Goal: Task Accomplishment & Management: Complete application form

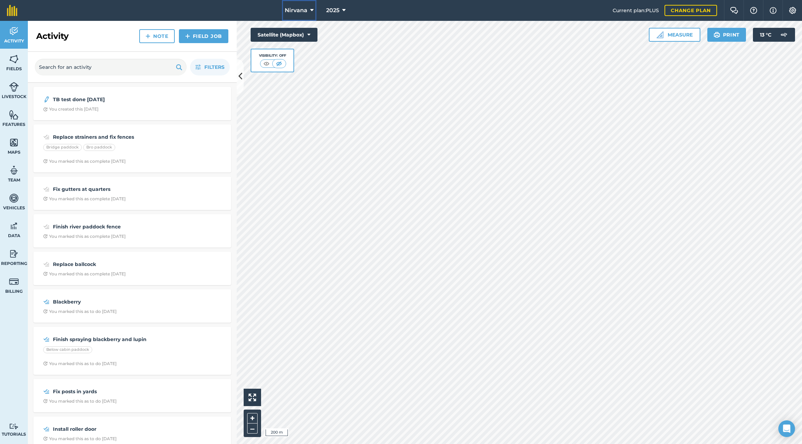
click at [311, 8] on icon at bounding box center [311, 10] width 3 height 8
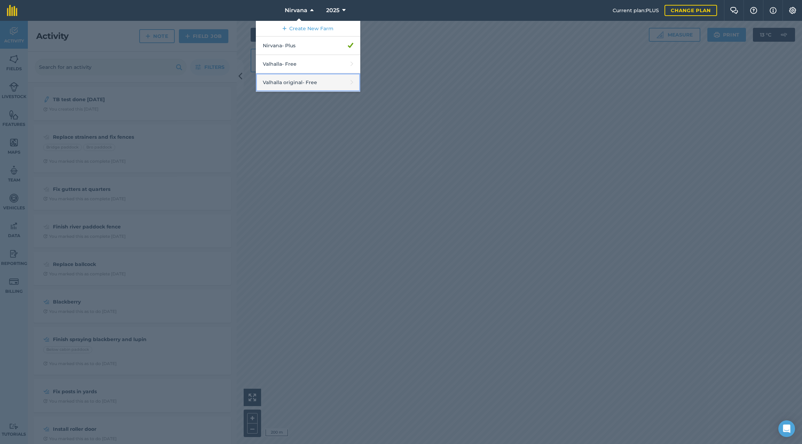
click at [318, 82] on link "Valhalla original - Free" at bounding box center [308, 82] width 104 height 18
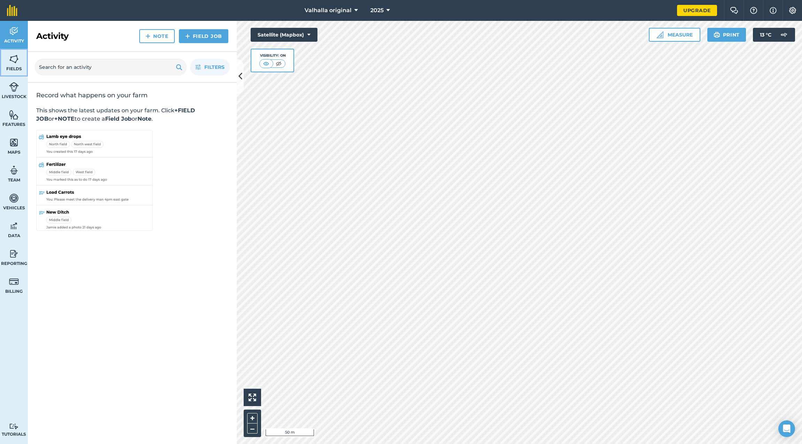
click at [14, 63] on img at bounding box center [14, 59] width 10 height 10
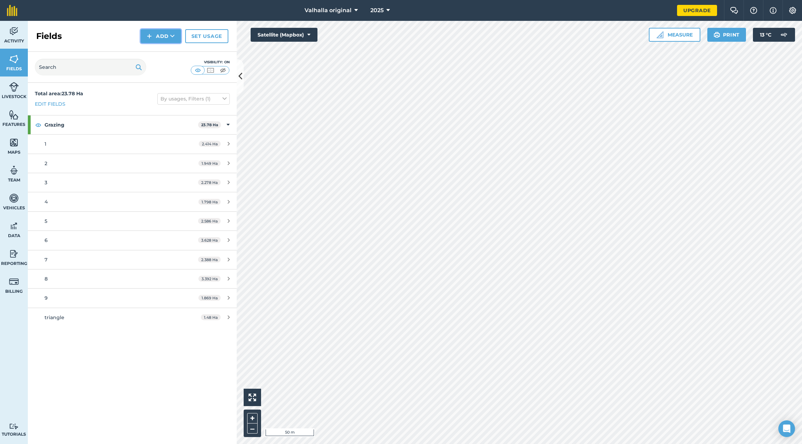
click at [169, 34] on button "Add" at bounding box center [161, 36] width 40 height 14
click at [166, 52] on link "Draw" at bounding box center [161, 51] width 38 height 15
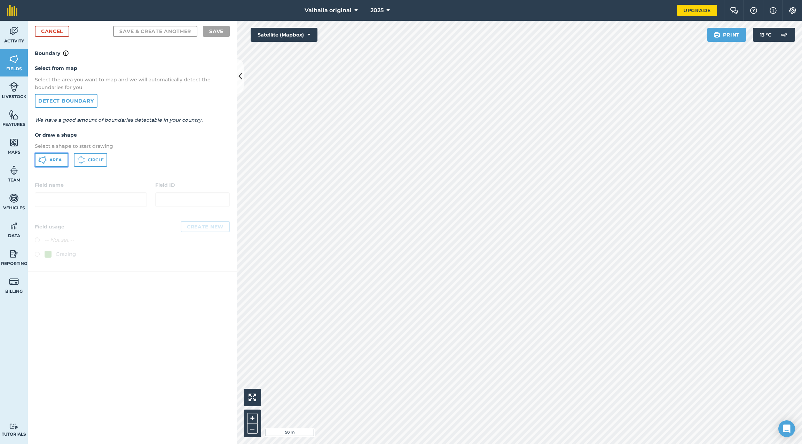
click at [56, 160] on span "Area" at bounding box center [55, 160] width 12 height 6
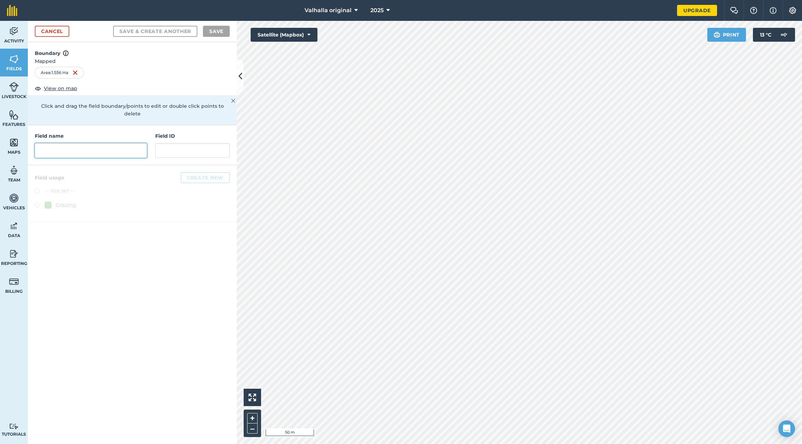
click at [108, 143] on input "text" at bounding box center [91, 150] width 112 height 15
type input "11"
click at [46, 202] on div at bounding box center [48, 205] width 7 height 7
radio input "true"
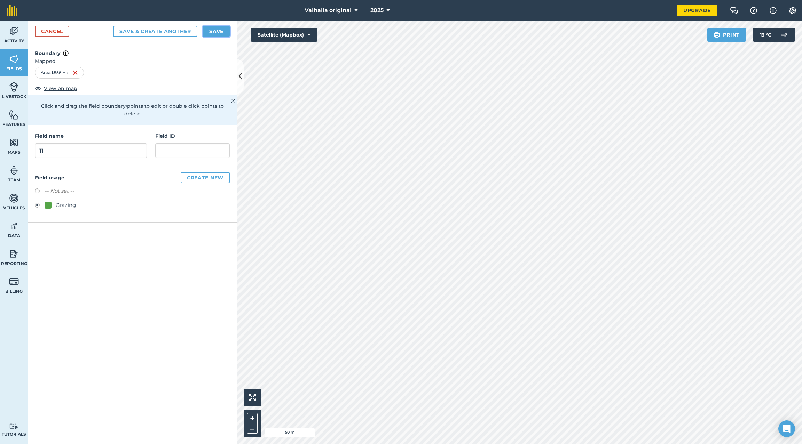
click at [212, 30] on button "Save" at bounding box center [216, 31] width 27 height 11
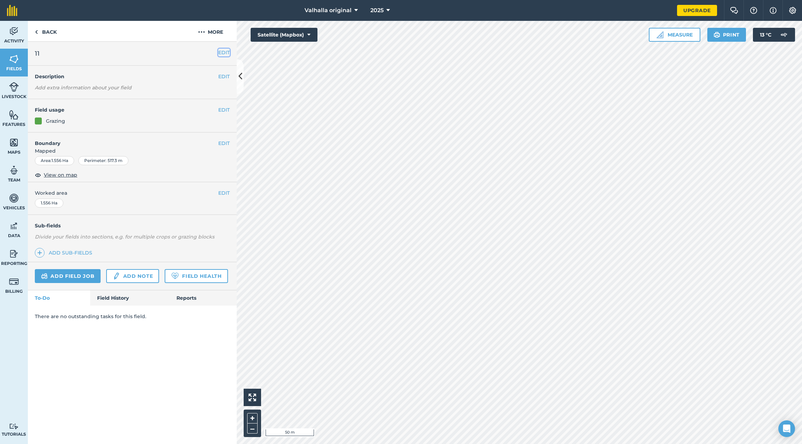
click at [225, 52] on button "EDIT" at bounding box center [223, 53] width 11 height 8
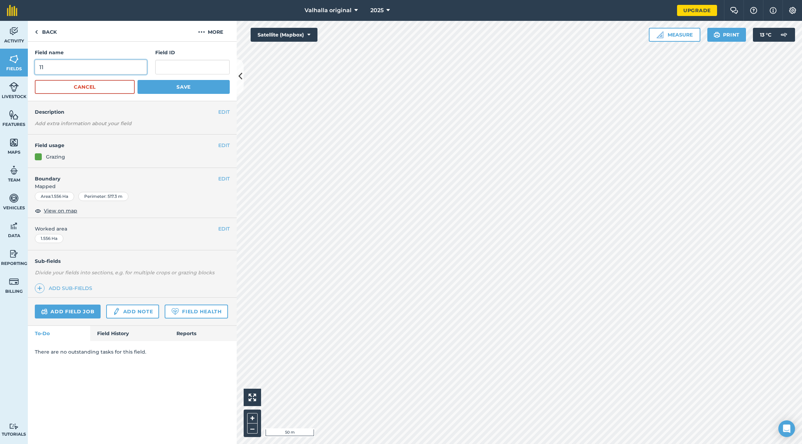
click at [127, 64] on input "11" at bounding box center [91, 67] width 112 height 15
type input "10"
click at [184, 87] on button "Save" at bounding box center [183, 87] width 92 height 14
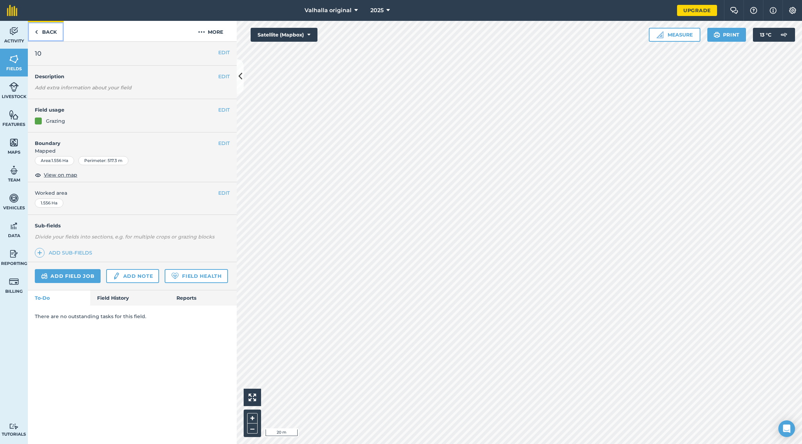
click at [38, 32] on img at bounding box center [36, 32] width 3 height 8
click at [13, 61] on img at bounding box center [14, 59] width 10 height 10
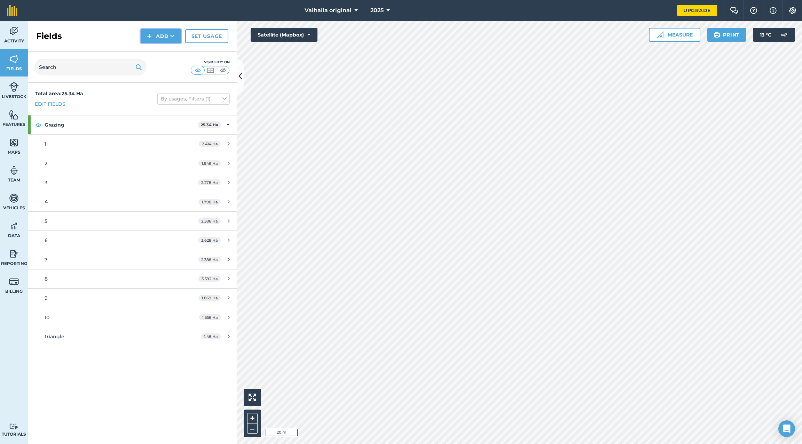
click at [169, 36] on button "Add" at bounding box center [161, 36] width 40 height 14
click at [160, 50] on link "Draw" at bounding box center [161, 51] width 38 height 15
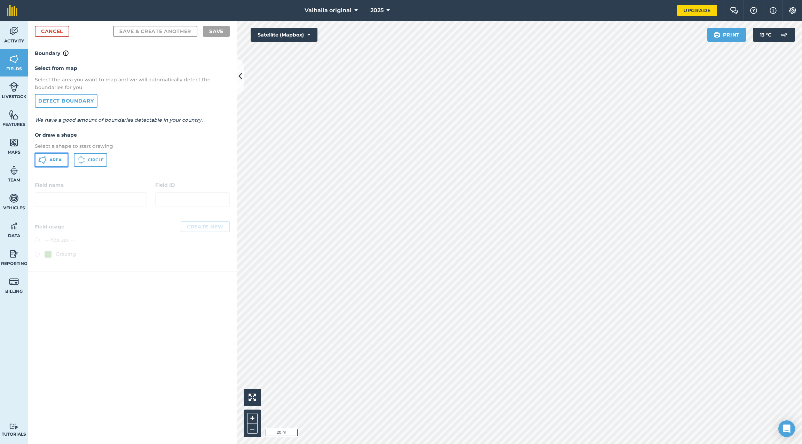
click at [53, 161] on span "Area" at bounding box center [55, 160] width 12 height 6
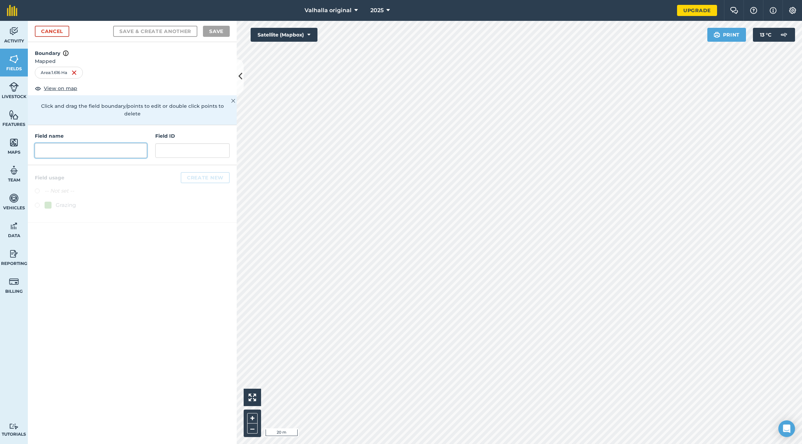
click at [84, 143] on input "text" at bounding box center [91, 150] width 112 height 15
type input "11"
click at [36, 203] on label at bounding box center [40, 206] width 10 height 7
radio input "true"
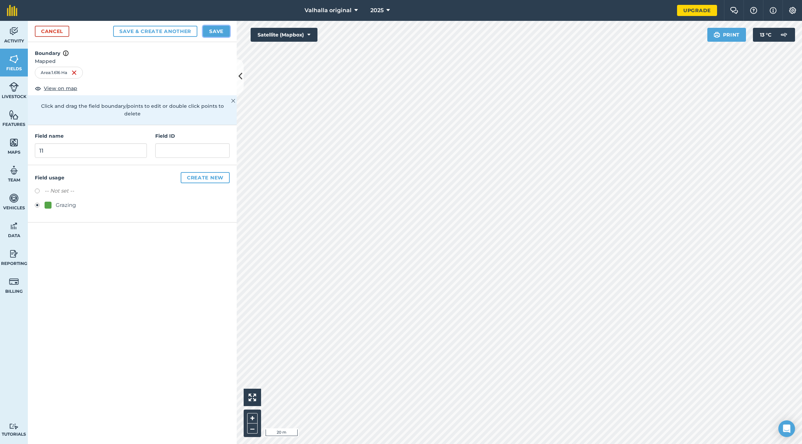
click at [214, 30] on button "Save" at bounding box center [216, 31] width 27 height 11
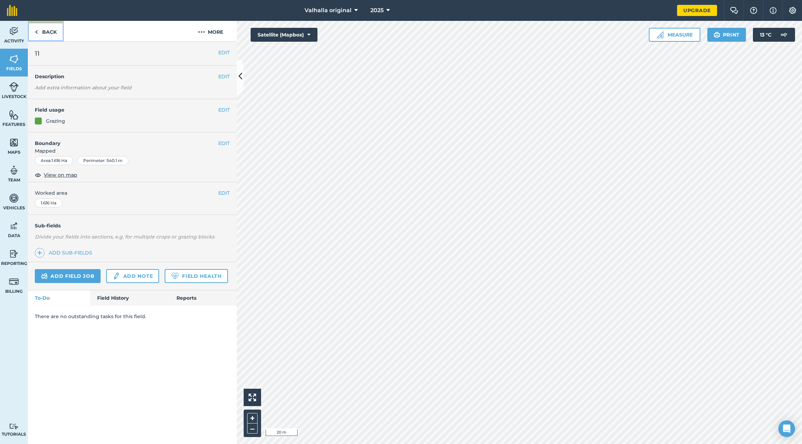
click at [37, 29] on img at bounding box center [36, 32] width 3 height 8
click at [10, 64] on img at bounding box center [14, 59] width 10 height 10
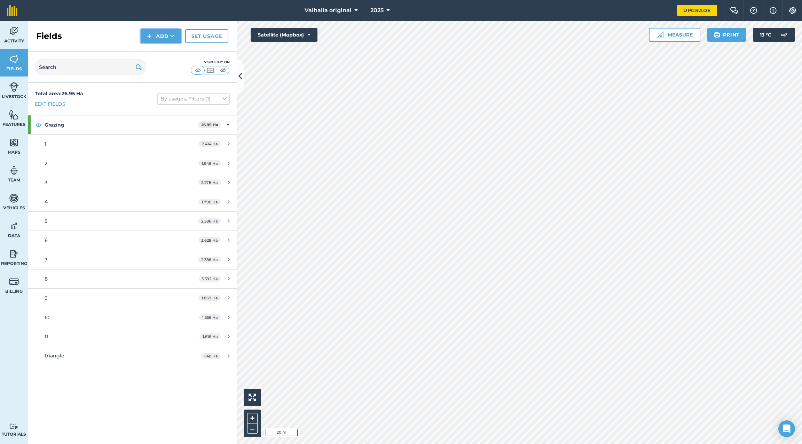
click at [161, 35] on button "Add" at bounding box center [161, 36] width 40 height 14
click at [157, 52] on link "Draw" at bounding box center [161, 51] width 38 height 15
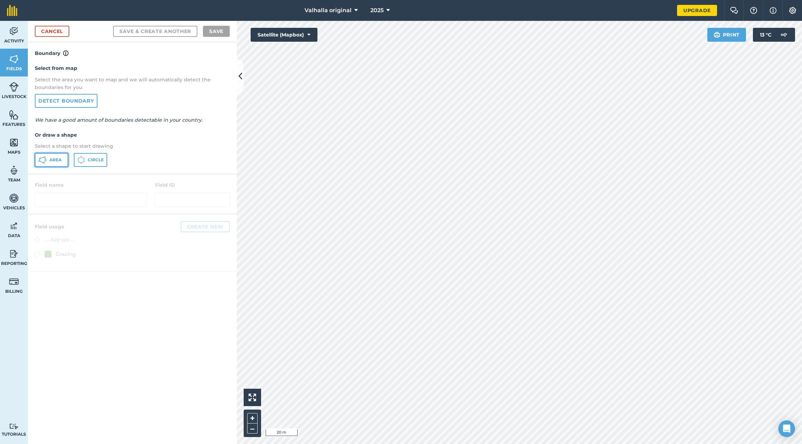
click at [51, 160] on span "Area" at bounding box center [55, 160] width 12 height 6
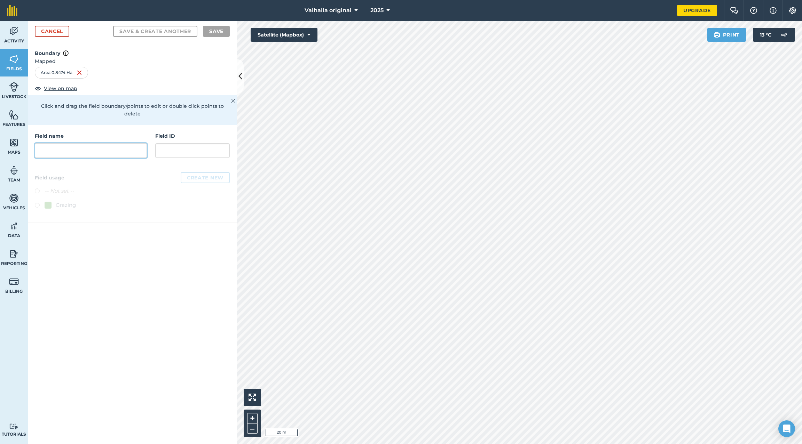
click at [58, 143] on input "text" at bounding box center [91, 150] width 112 height 15
type input "12"
click at [215, 30] on button "Save" at bounding box center [216, 31] width 27 height 11
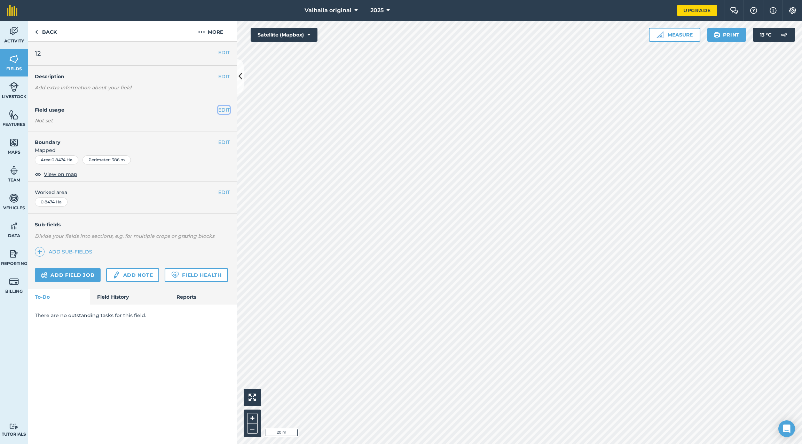
click at [224, 110] on button "EDIT" at bounding box center [223, 110] width 11 height 8
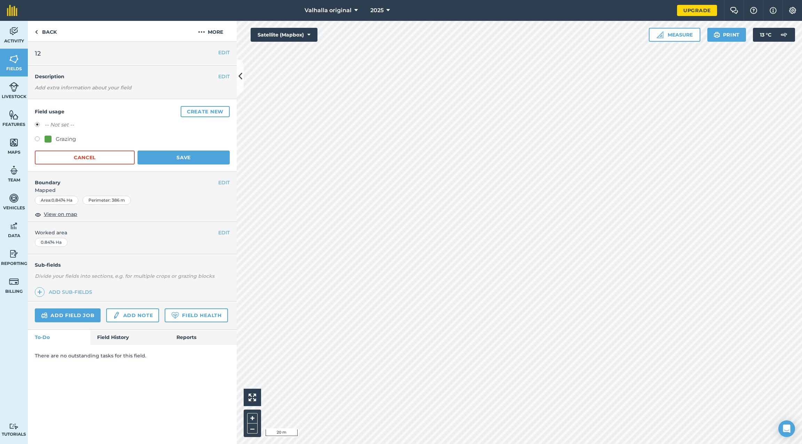
click at [38, 138] on label at bounding box center [40, 139] width 10 height 7
radio input "true"
radio input "false"
click at [168, 155] on button "Save" at bounding box center [183, 158] width 92 height 14
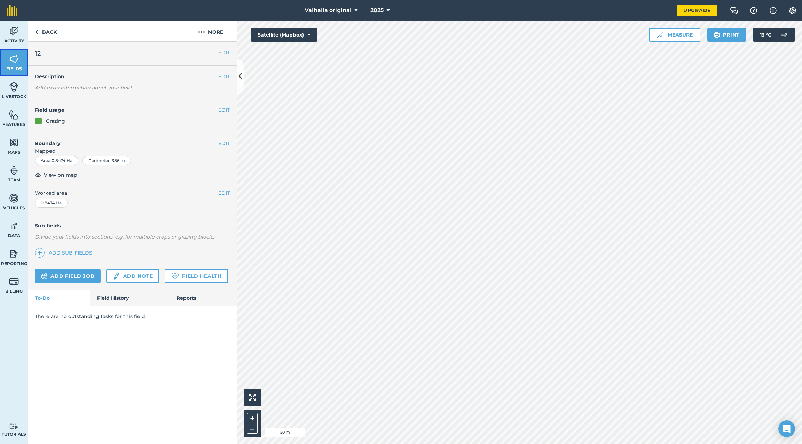
click at [9, 61] on img at bounding box center [14, 59] width 10 height 10
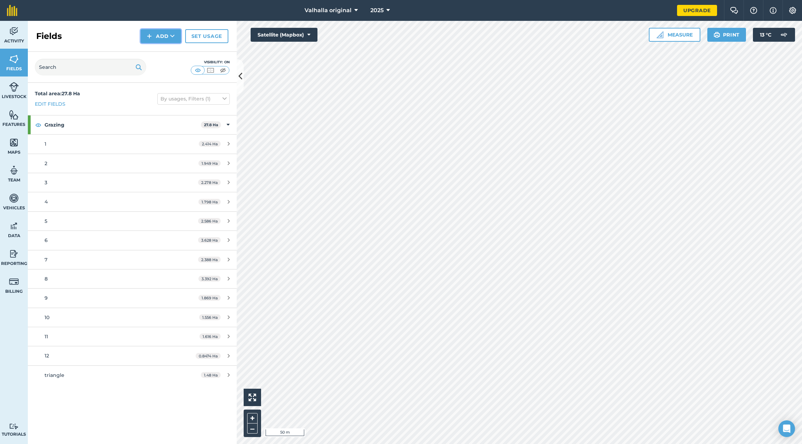
click at [153, 34] on button "Add" at bounding box center [161, 36] width 40 height 14
click at [156, 51] on link "Draw" at bounding box center [161, 51] width 38 height 15
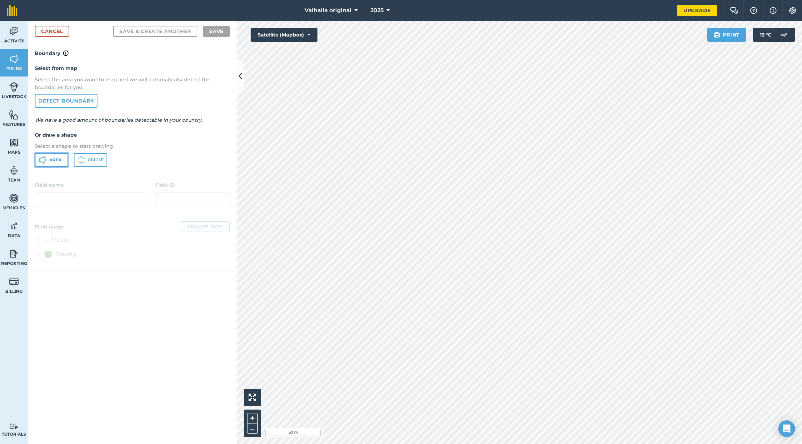
click at [50, 161] on span "Area" at bounding box center [55, 160] width 12 height 6
click at [470, 19] on nav "Valhalla original 2025" at bounding box center [350, 10] width 653 height 21
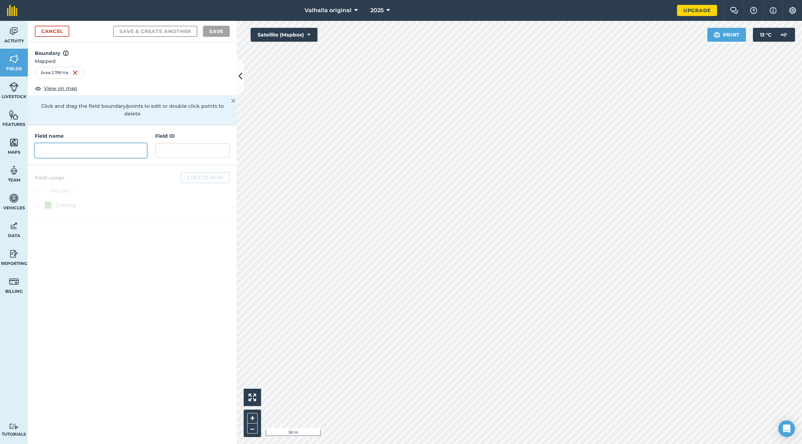
click at [108, 144] on input "text" at bounding box center [91, 150] width 112 height 15
type input "13"
click at [39, 203] on label at bounding box center [40, 206] width 10 height 7
radio input "true"
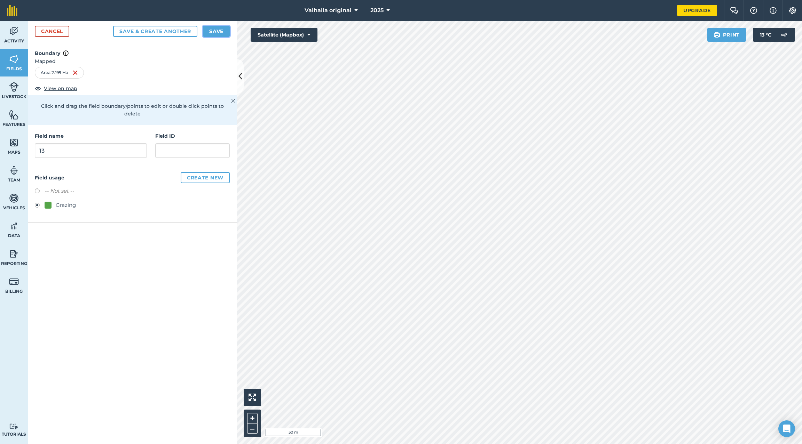
click at [216, 31] on button "Save" at bounding box center [216, 31] width 27 height 11
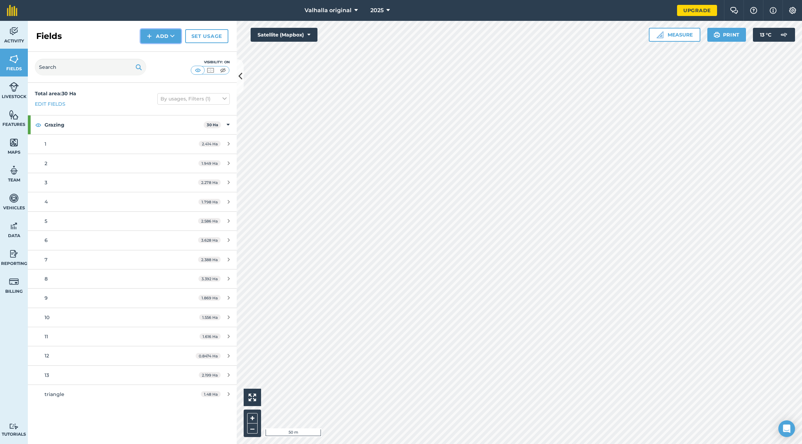
click at [160, 34] on button "Add" at bounding box center [161, 36] width 40 height 14
click at [160, 51] on link "Draw" at bounding box center [161, 51] width 38 height 15
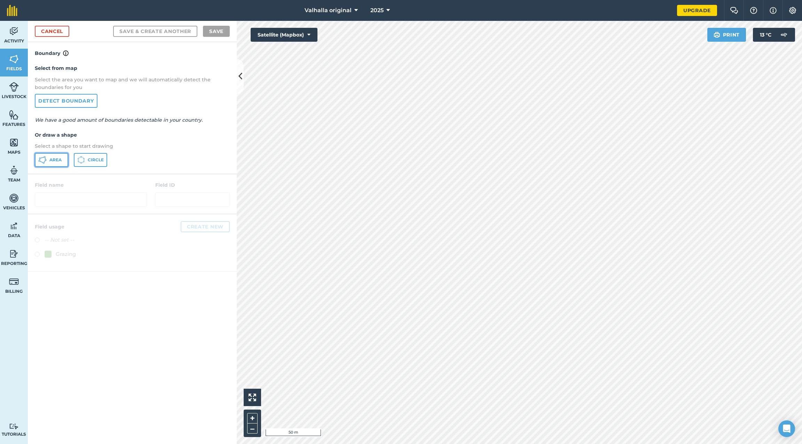
click at [47, 159] on button "Area" at bounding box center [51, 160] width 33 height 14
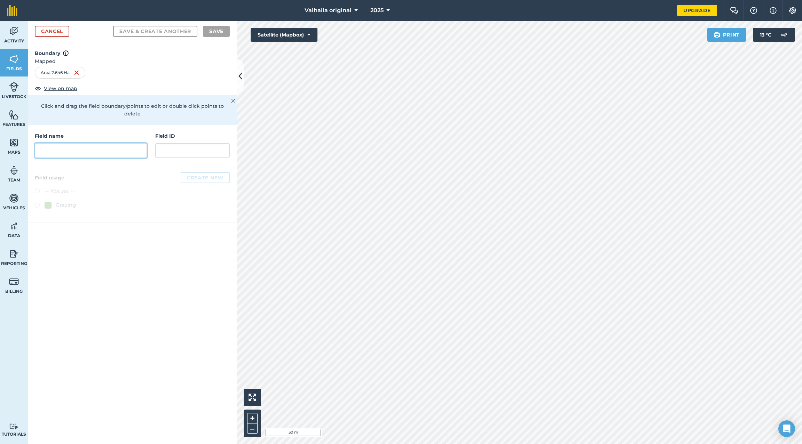
click at [80, 143] on input "text" at bounding box center [91, 150] width 112 height 15
type input "14"
click at [37, 203] on label at bounding box center [40, 206] width 10 height 7
radio input "true"
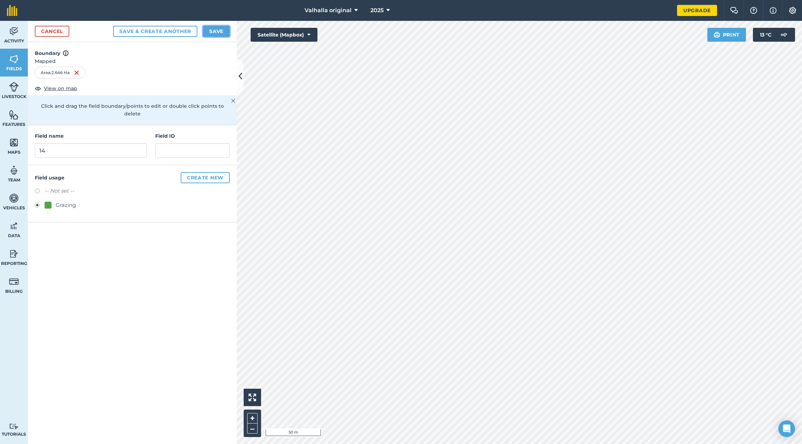
click at [218, 30] on button "Save" at bounding box center [216, 31] width 27 height 11
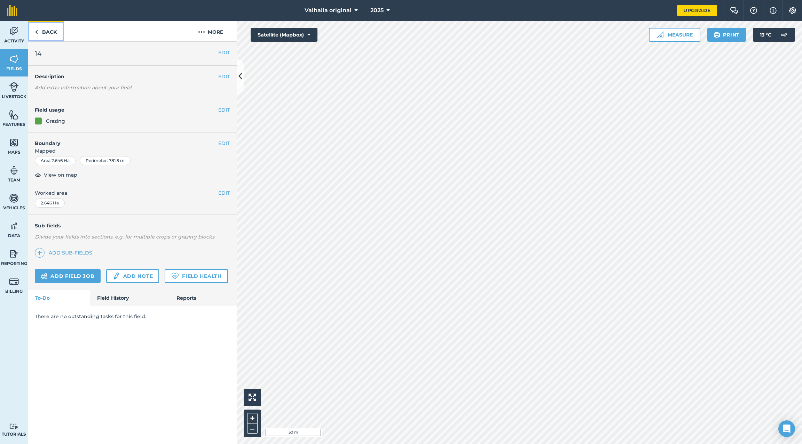
click at [37, 32] on img at bounding box center [36, 32] width 3 height 8
click at [49, 32] on link "Back" at bounding box center [46, 31] width 36 height 21
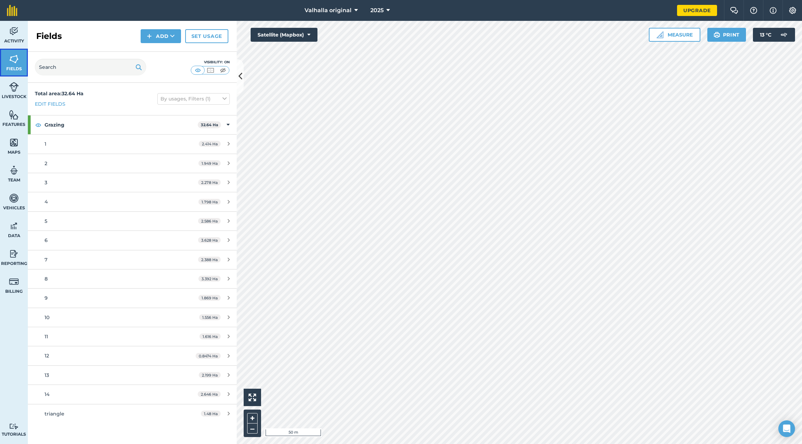
click at [13, 58] on img at bounding box center [14, 59] width 10 height 10
click at [166, 35] on button "Add" at bounding box center [161, 36] width 40 height 14
click at [165, 52] on link "Draw" at bounding box center [161, 51] width 38 height 15
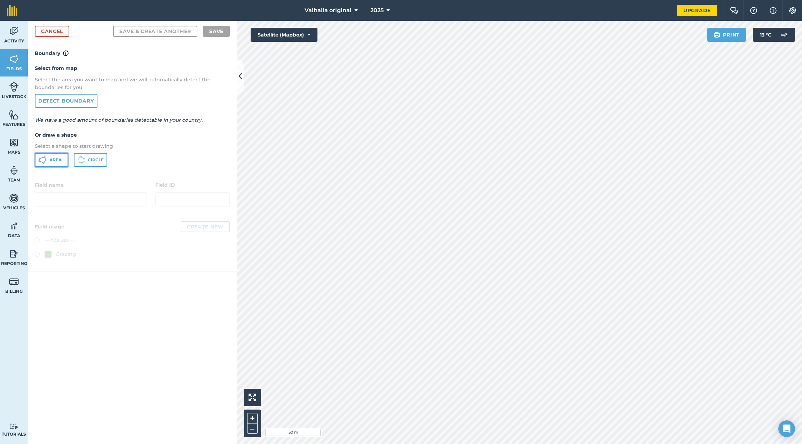
click at [51, 161] on span "Area" at bounding box center [55, 160] width 12 height 6
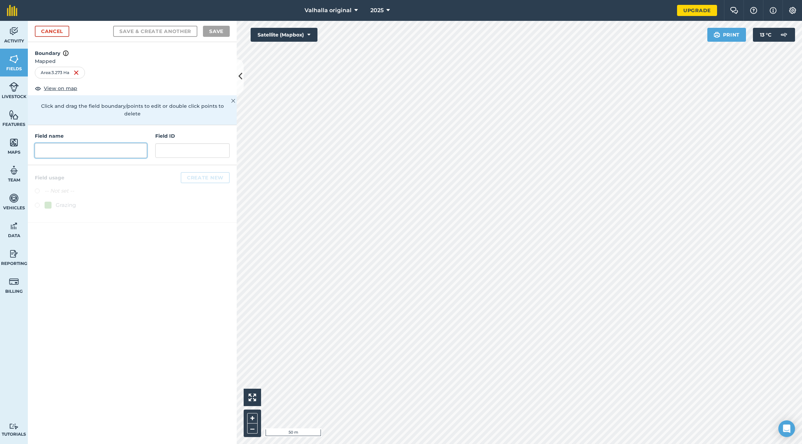
click at [45, 143] on input "text" at bounding box center [91, 150] width 112 height 15
type input "15"
click at [36, 203] on label at bounding box center [40, 206] width 10 height 7
radio input "true"
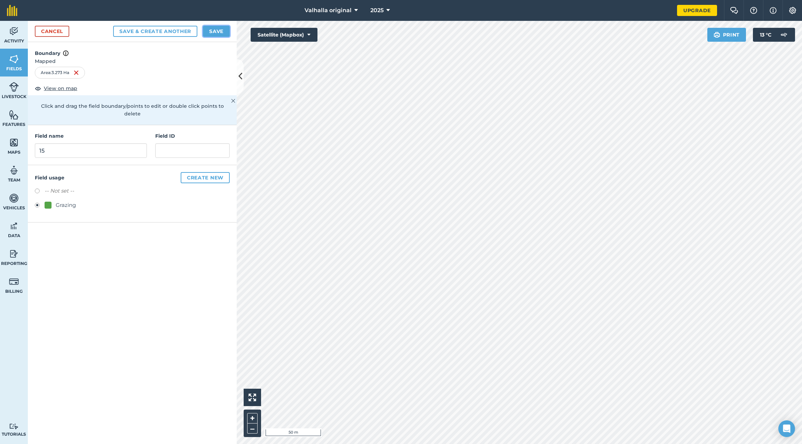
click at [216, 32] on button "Save" at bounding box center [216, 31] width 27 height 11
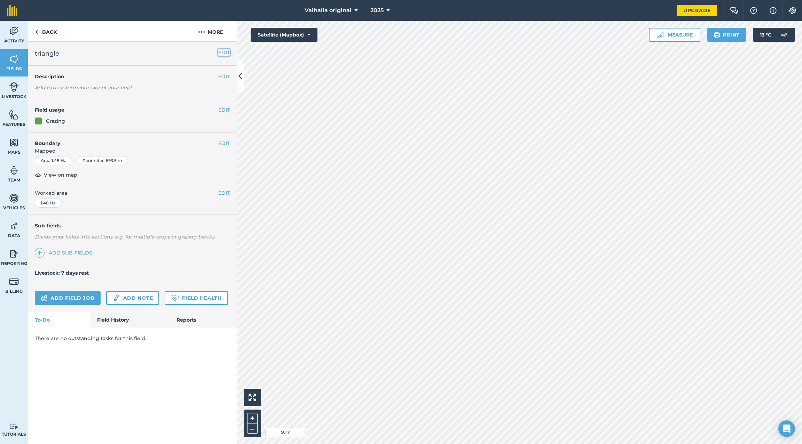
click at [224, 53] on button "EDIT" at bounding box center [223, 53] width 11 height 8
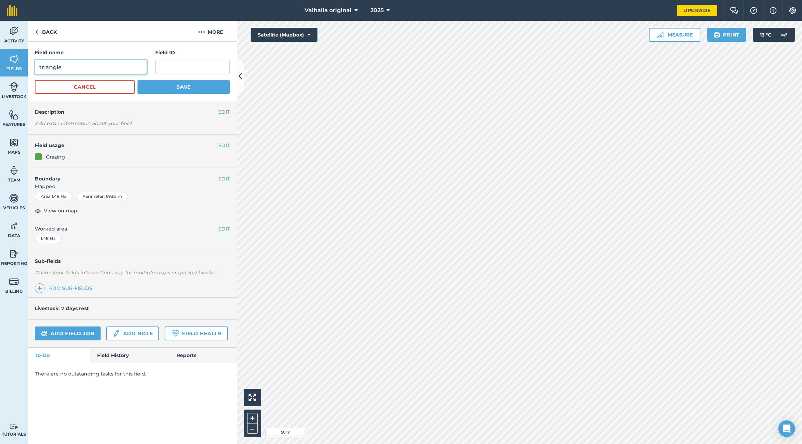
drag, startPoint x: 86, startPoint y: 67, endPoint x: 30, endPoint y: 68, distance: 56.7
click at [29, 68] on div "Field name triangle Field ID Cancel Save" at bounding box center [132, 72] width 209 height 60
type input "16"
click at [182, 87] on button "Save" at bounding box center [183, 87] width 92 height 14
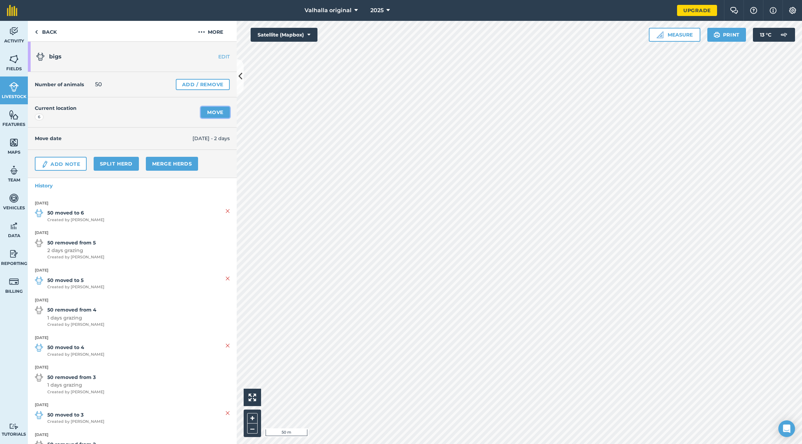
click at [210, 112] on link "Move" at bounding box center [215, 112] width 29 height 11
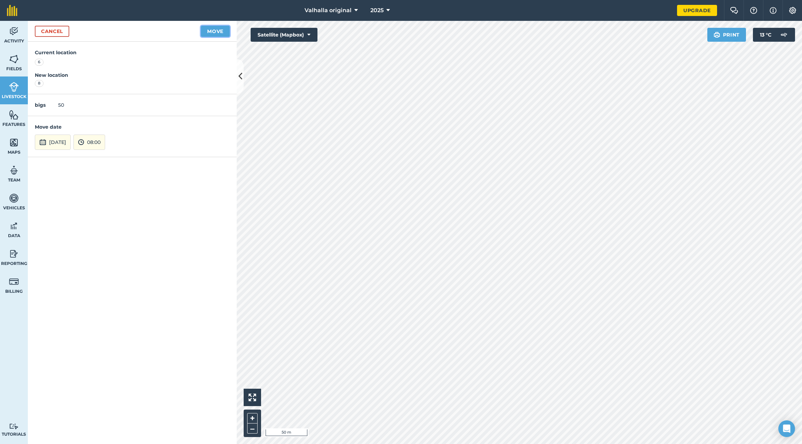
click at [214, 32] on button "Move" at bounding box center [215, 31] width 29 height 11
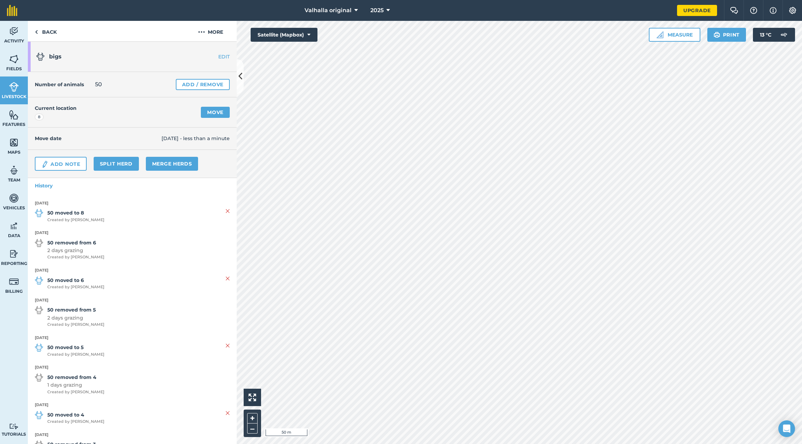
drag, startPoint x: 156, startPoint y: 118, endPoint x: 161, endPoint y: 109, distance: 10.8
click at [162, 109] on div "Current location 8 Move" at bounding box center [132, 112] width 209 height 30
click at [7, 58] on link "Fields" at bounding box center [14, 63] width 28 height 28
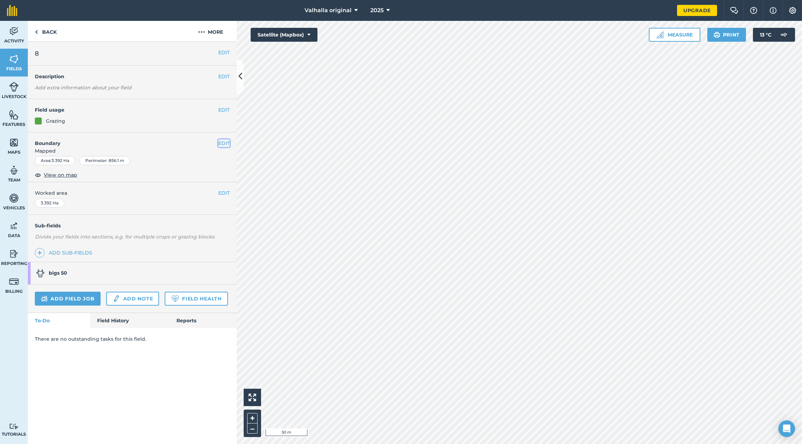
click at [225, 143] on button "EDIT" at bounding box center [223, 144] width 11 height 8
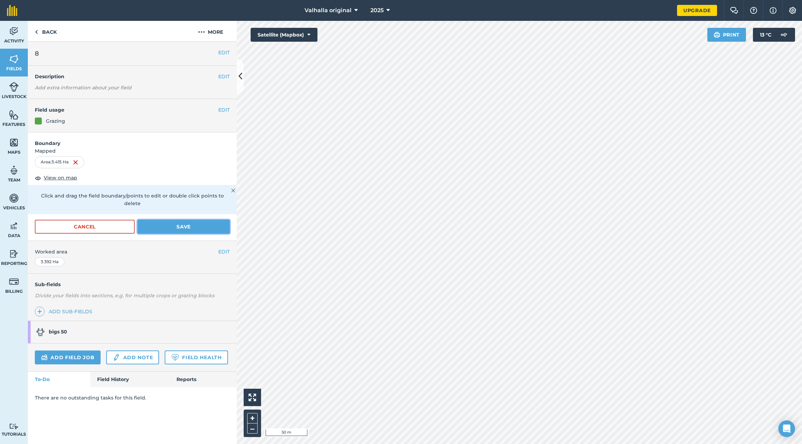
click at [179, 220] on button "Save" at bounding box center [183, 227] width 92 height 14
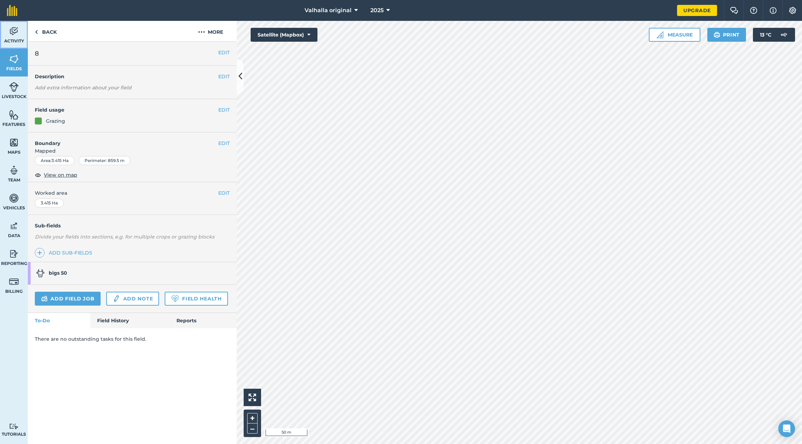
click at [11, 32] on img at bounding box center [14, 31] width 10 height 10
